Goal: Navigation & Orientation: Find specific page/section

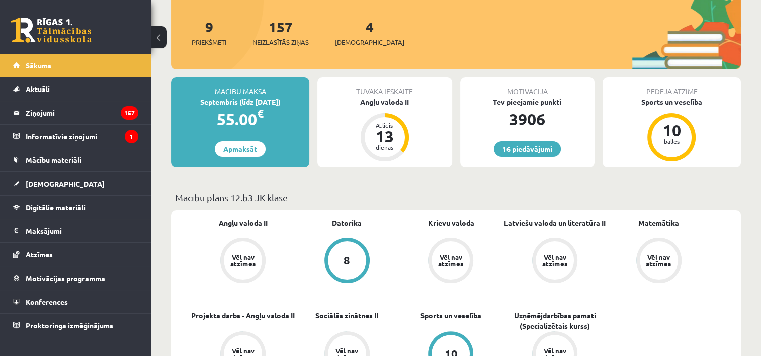
scroll to position [201, 0]
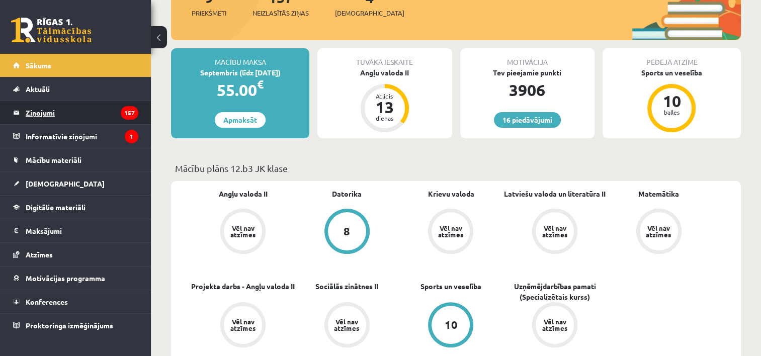
click at [44, 117] on legend "Ziņojumi 157" at bounding box center [82, 112] width 113 height 23
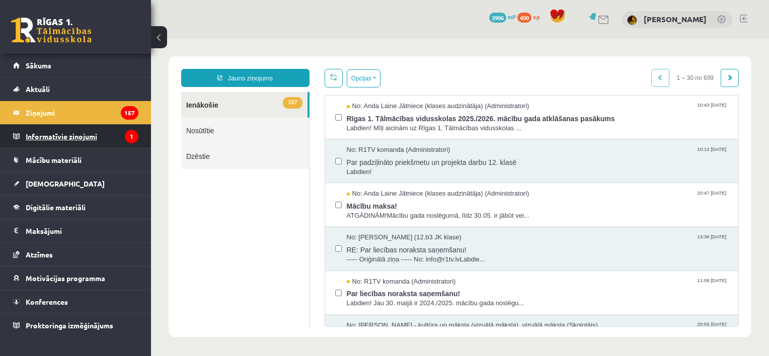
click at [39, 134] on legend "Informatīvie ziņojumi 1" at bounding box center [82, 136] width 113 height 23
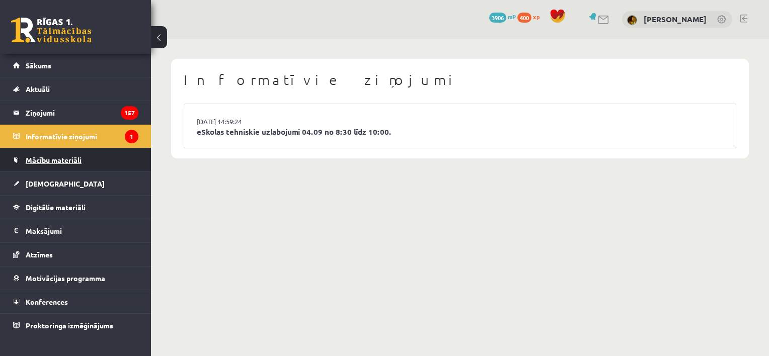
click at [58, 159] on span "Mācību materiāli" at bounding box center [54, 159] width 56 height 9
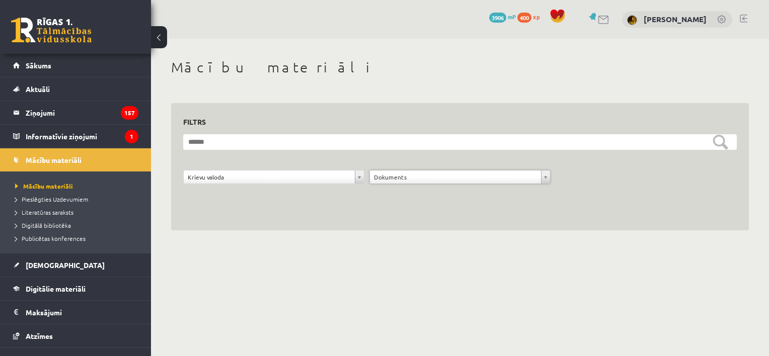
click at [371, 222] on div "**********" at bounding box center [459, 167] width 577 height 128
click at [76, 293] on link "Digitālie materiāli" at bounding box center [75, 288] width 125 height 23
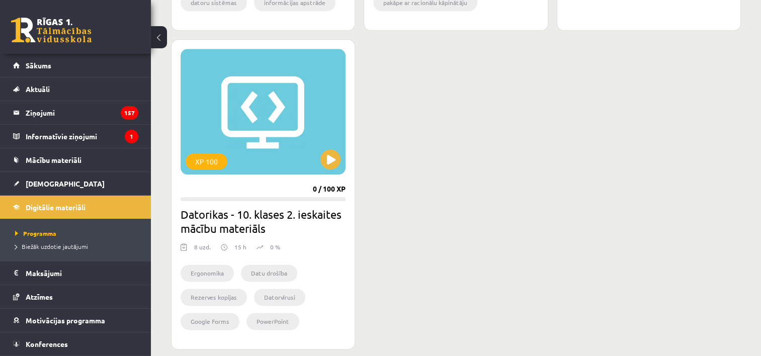
scroll to position [1207, 0]
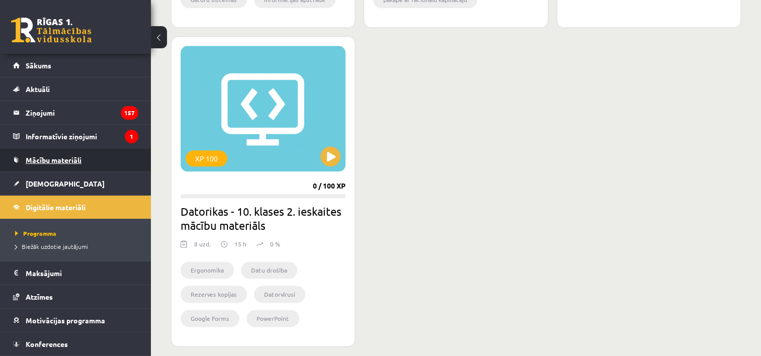
click at [61, 156] on span "Mācību materiāli" at bounding box center [54, 159] width 56 height 9
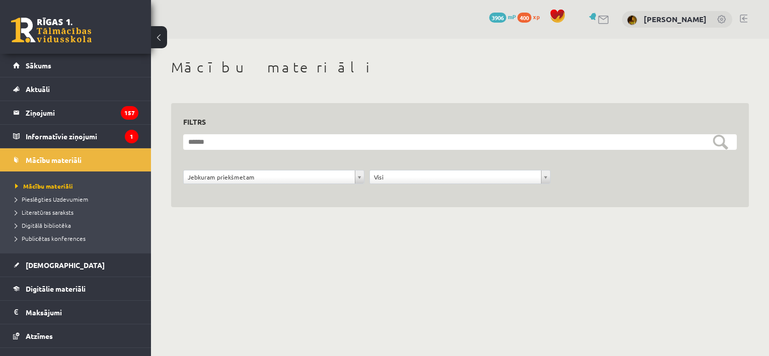
click at [743, 21] on link at bounding box center [743, 19] width 8 height 8
